Goal: Task Accomplishment & Management: Use online tool/utility

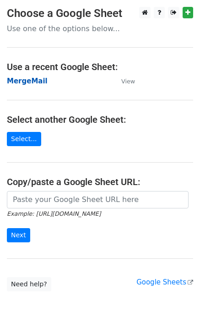
click at [37, 79] on strong "MergeMail" at bounding box center [27, 81] width 41 height 8
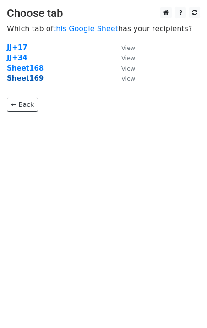
click at [32, 82] on strong "Sheet169" at bounding box center [25, 78] width 37 height 8
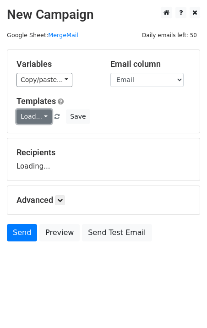
click at [37, 113] on link "Load..." at bounding box center [33, 117] width 35 height 14
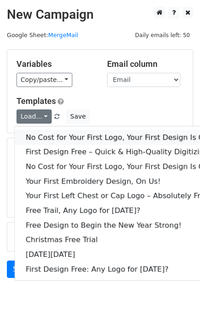
click at [46, 134] on link "No Cost for Your First Logo, Your First Design Is On Us!" at bounding box center [125, 137] width 220 height 15
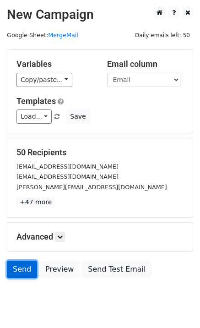
click at [27, 267] on link "Send" at bounding box center [22, 269] width 30 height 17
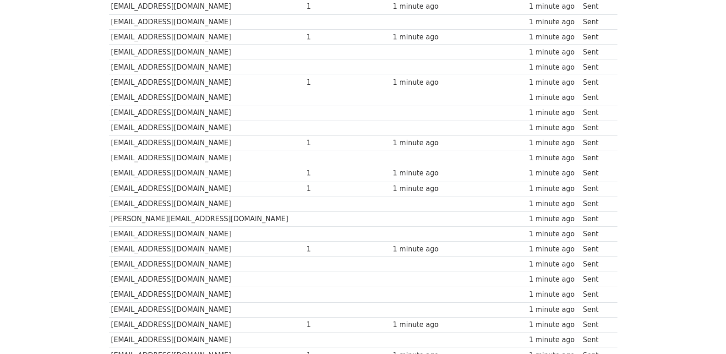
scroll to position [611, 0]
